Goal: Information Seeking & Learning: Check status

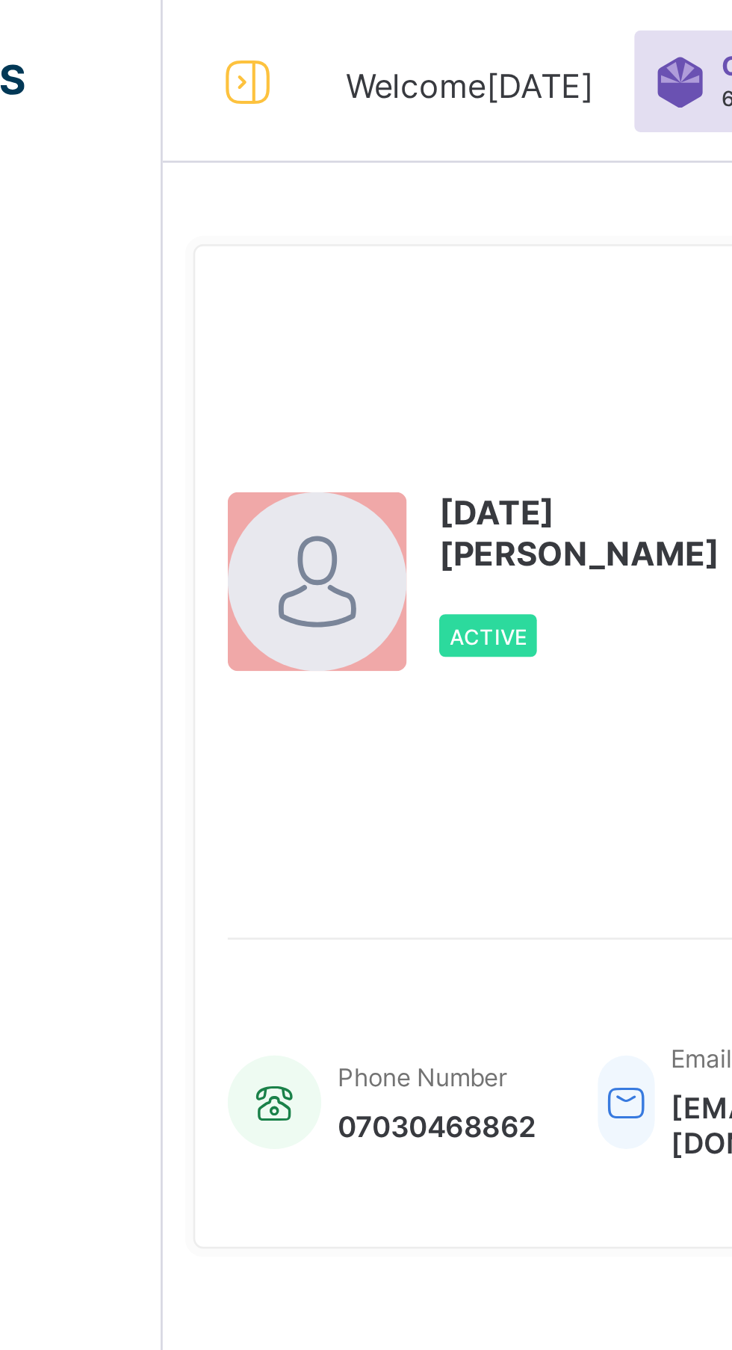
click at [81, 31] on icon at bounding box center [90, 30] width 25 height 22
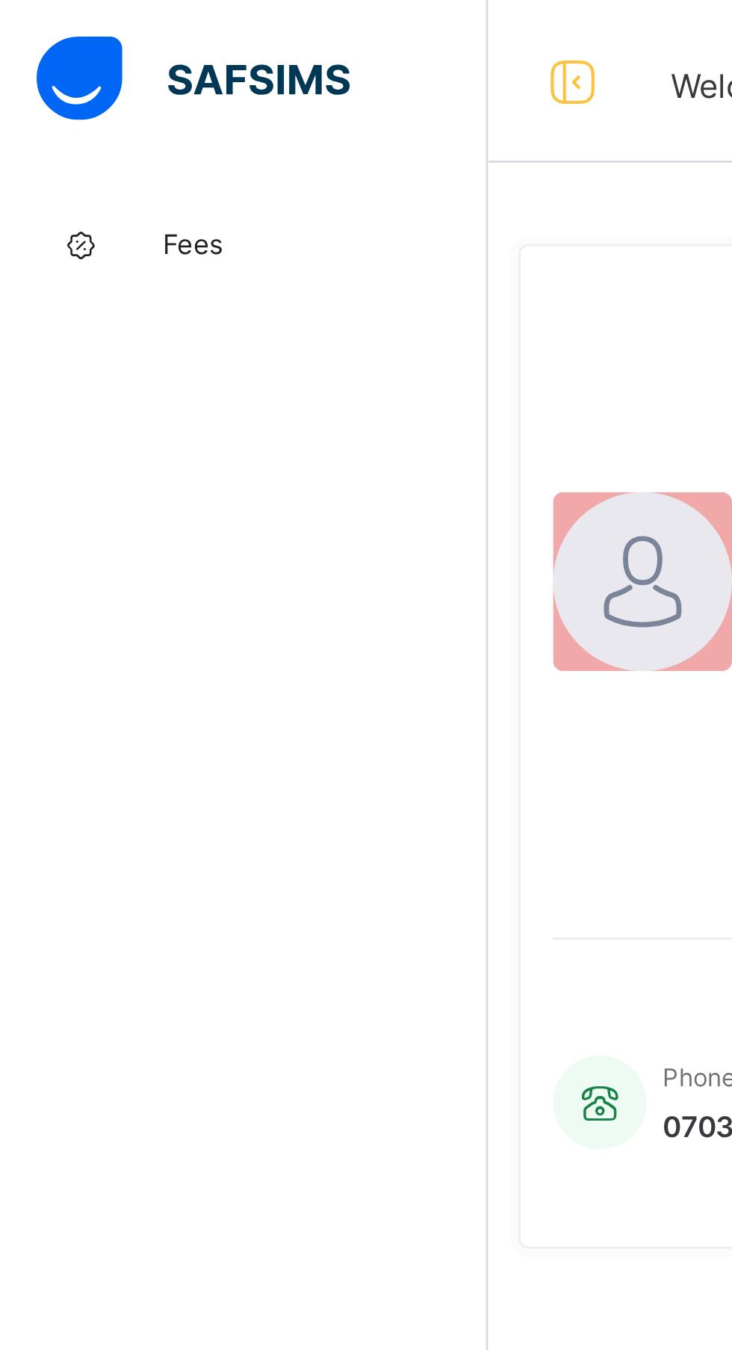
click at [101, 95] on span "Fees" at bounding box center [120, 90] width 120 height 12
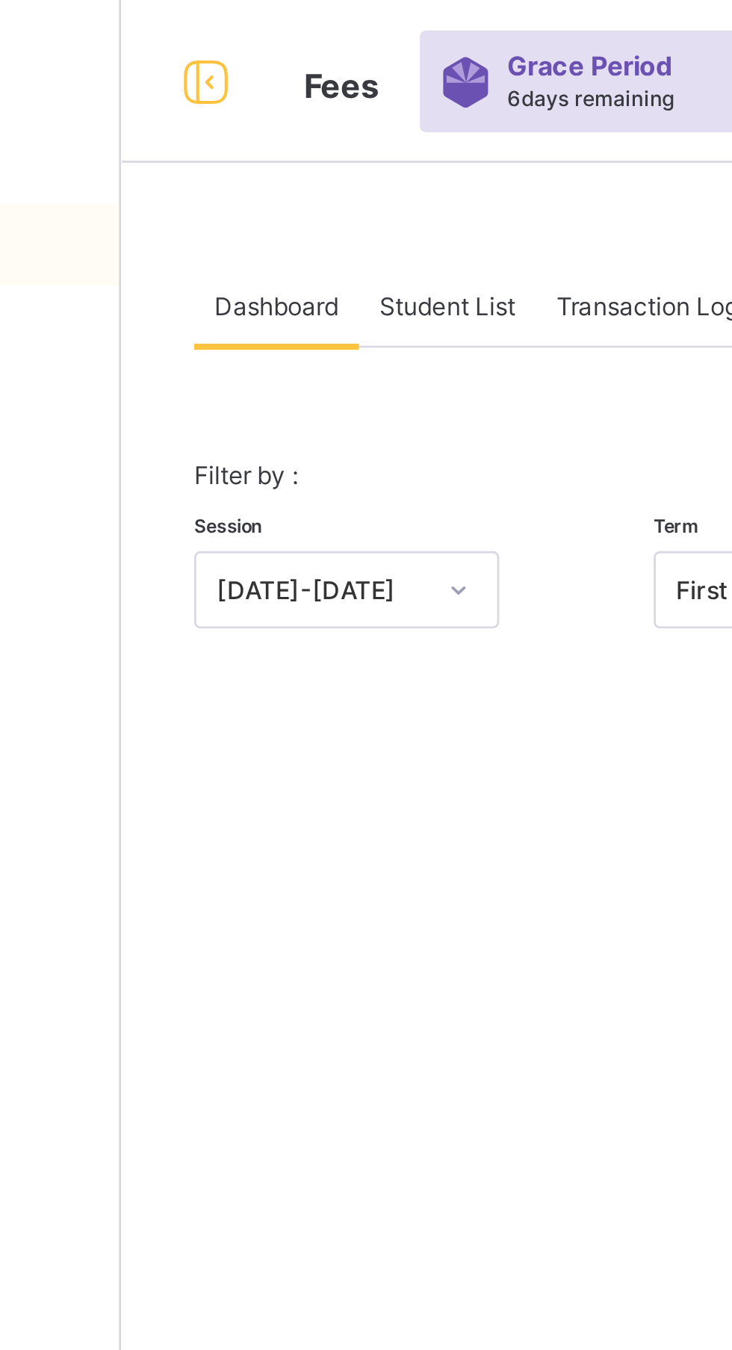
click at [329, 107] on div "Student List" at bounding box center [299, 112] width 65 height 30
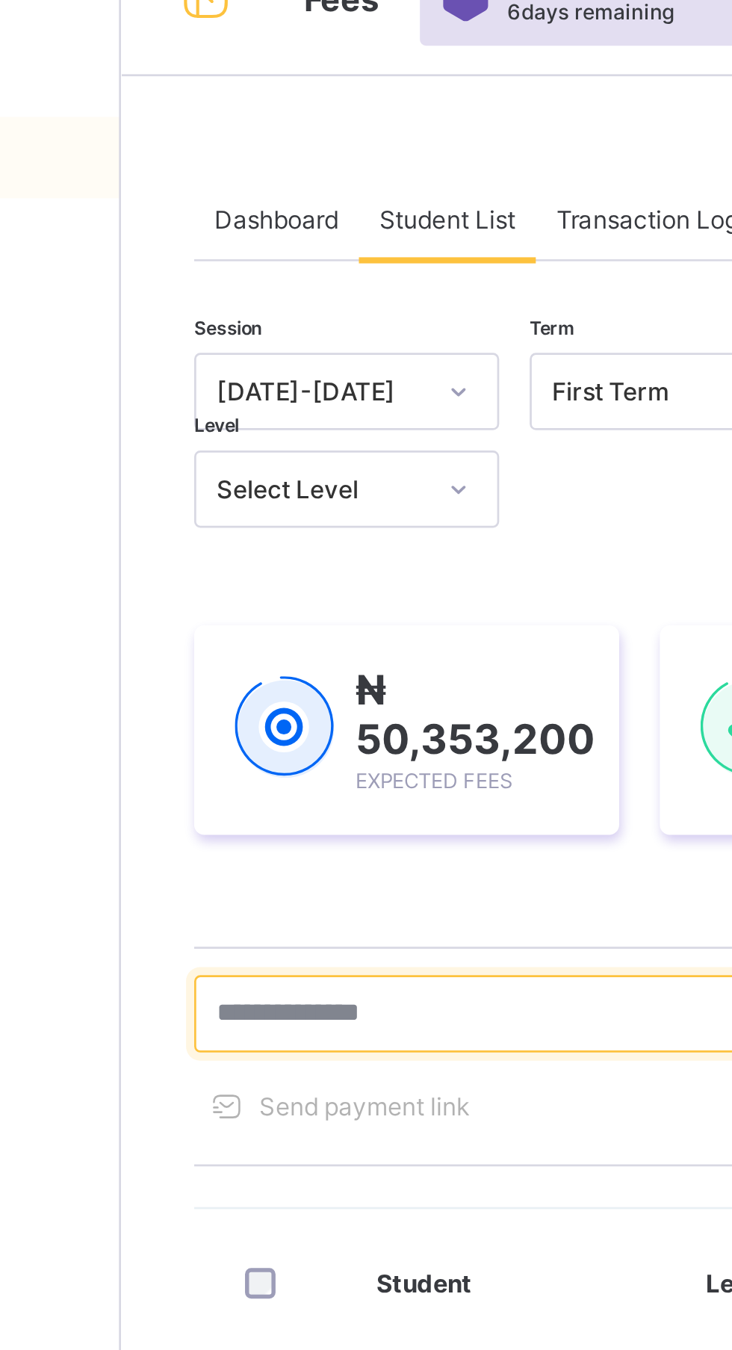
click at [296, 409] on input "text" at bounding box center [318, 404] width 224 height 28
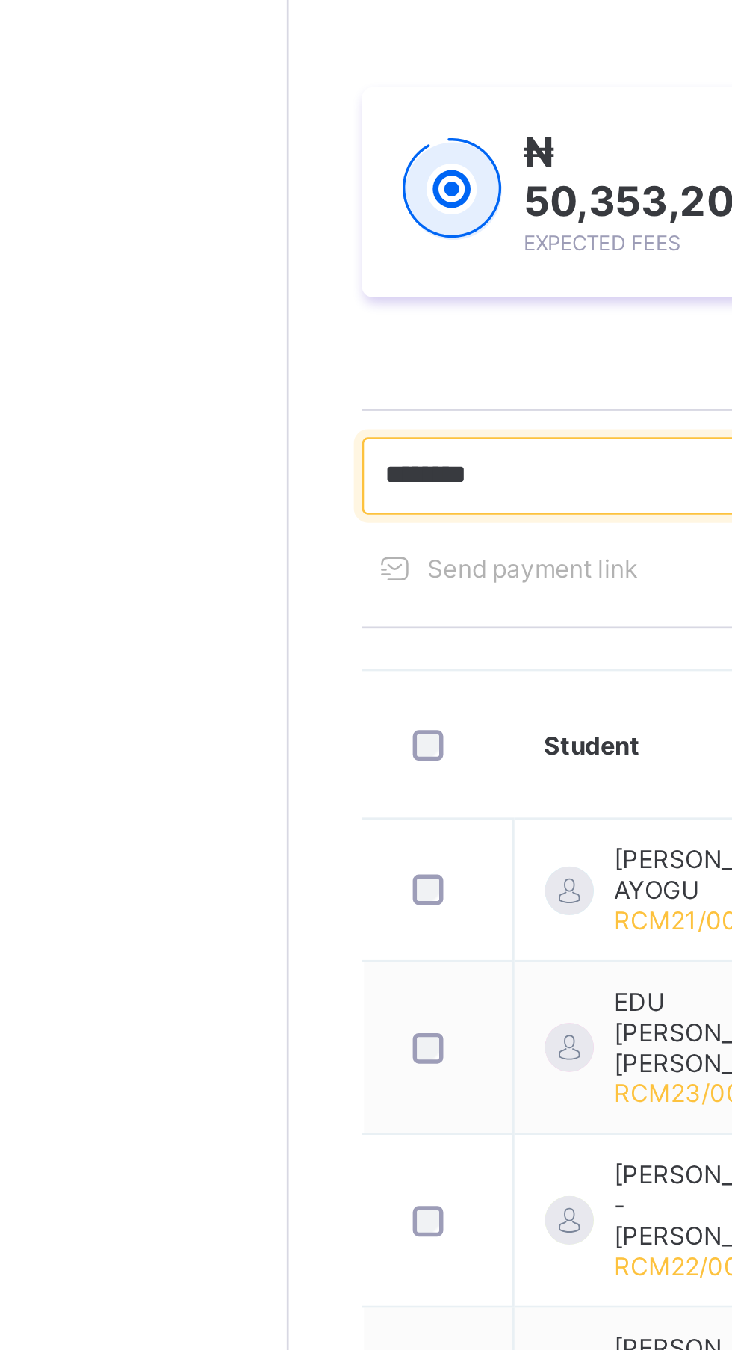
click at [275, 402] on input "********" at bounding box center [318, 404] width 224 height 28
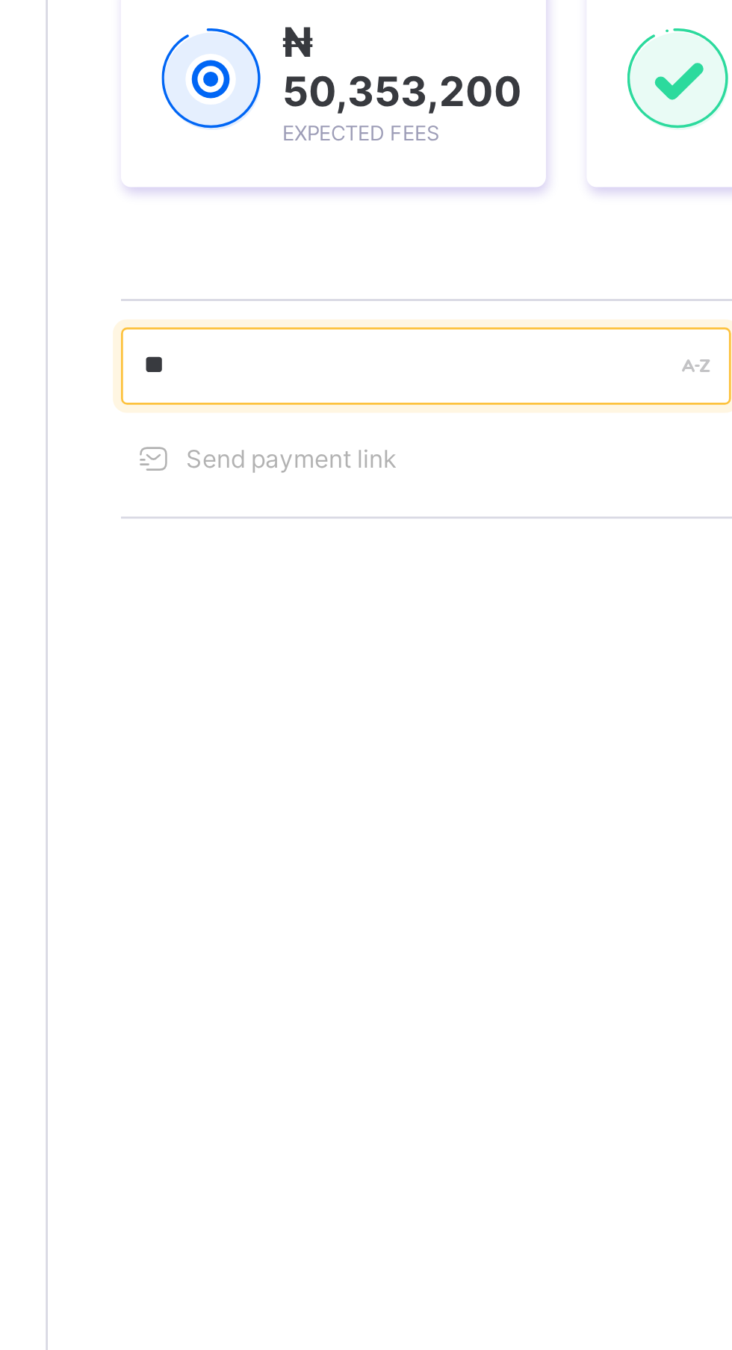
type input "*"
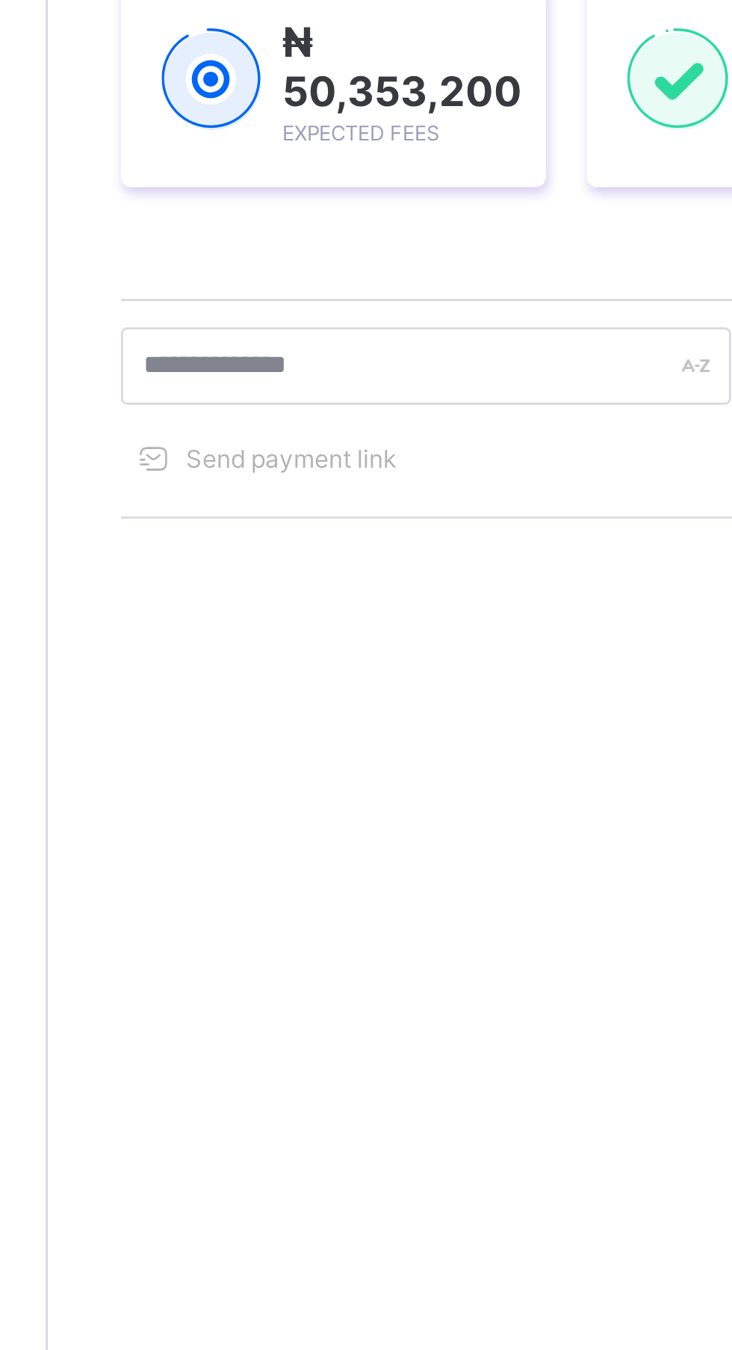
click at [324, 363] on div "Session [DATE]-[DATE] Term First Term Section Select class section Level Select…" at bounding box center [455, 459] width 499 height 596
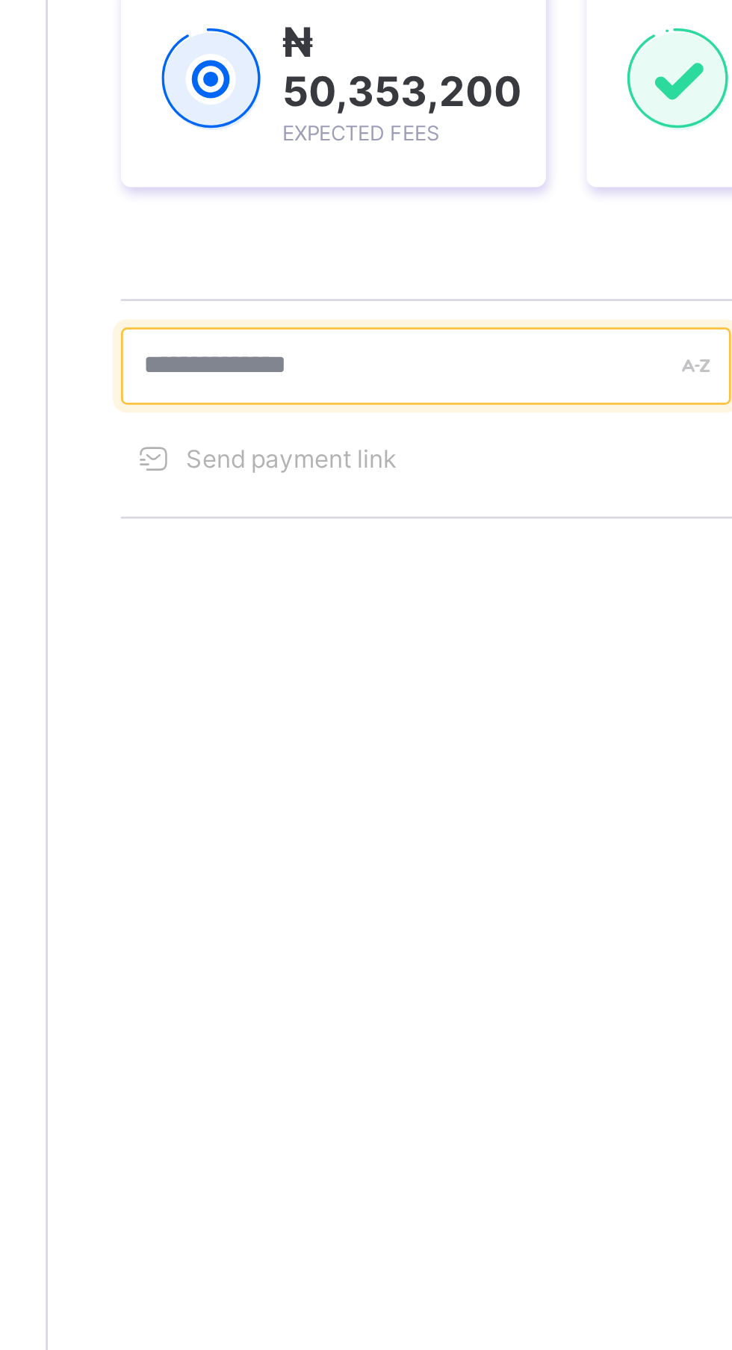
click at [310, 402] on input "text" at bounding box center [318, 404] width 224 height 28
click at [322, 401] on input "text" at bounding box center [318, 404] width 224 height 28
type input "*****"
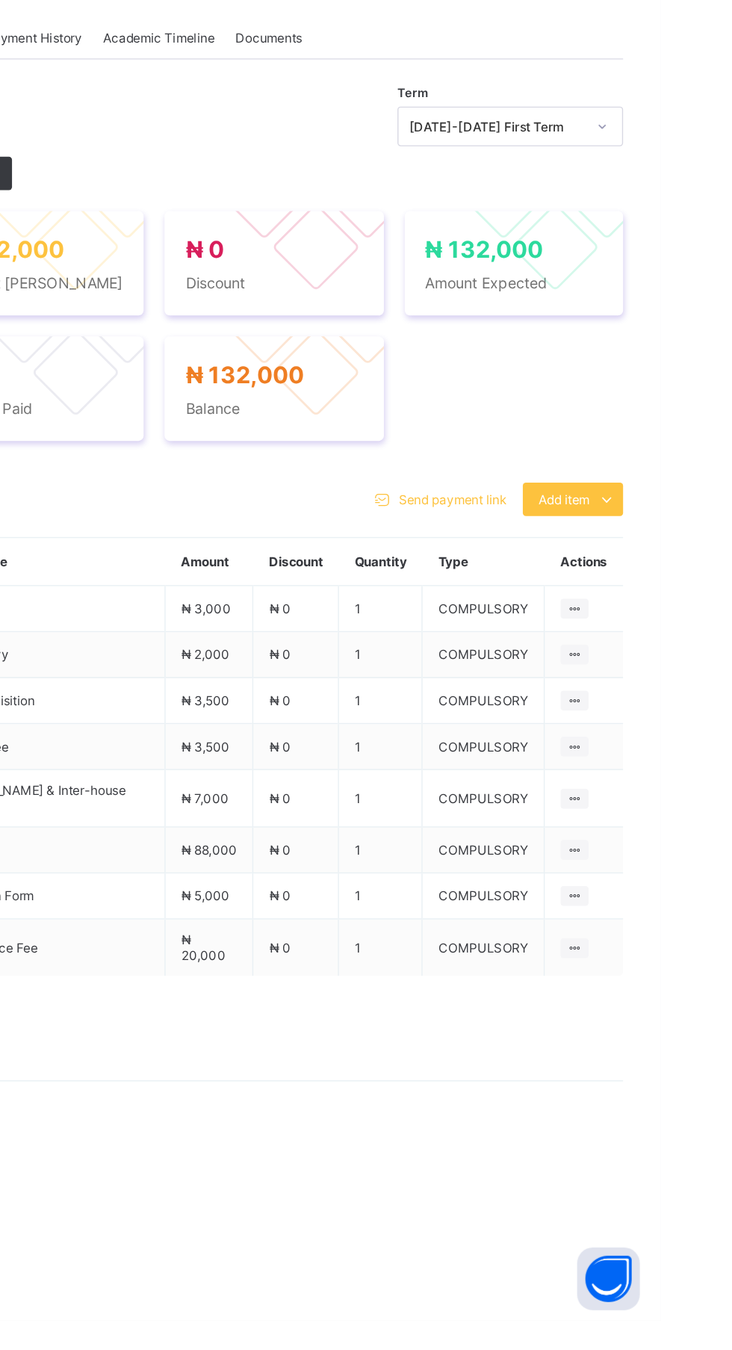
click at [614, 721] on div "₦ 132,000 Student Bill ₦ 0 Discount ₦ 132,000 Amount Expected ₦ 0 Amount Paid ₦…" at bounding box center [455, 638] width 499 height 164
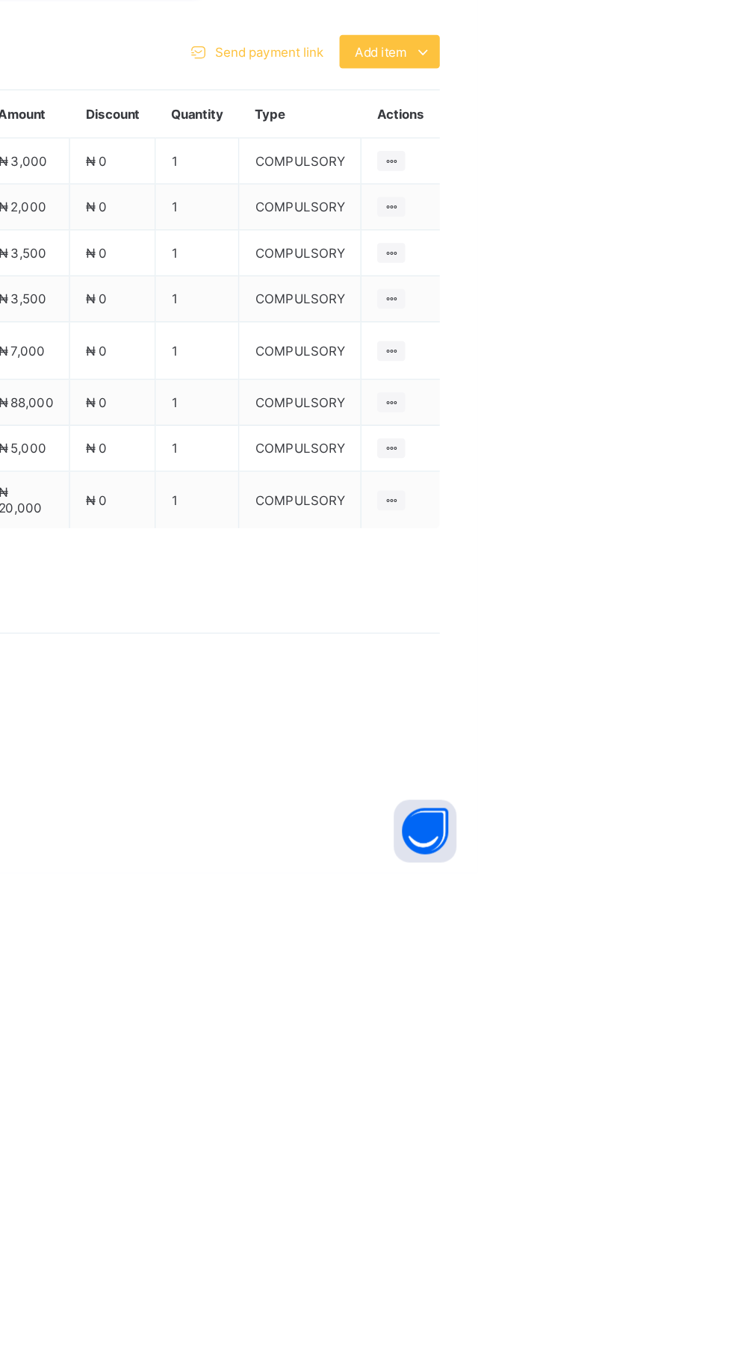
click at [666, 1052] on icon at bounding box center [670, 1045] width 13 height 11
click at [669, 1052] on icon at bounding box center [670, 1045] width 13 height 11
